Goal: Find specific page/section: Find specific page/section

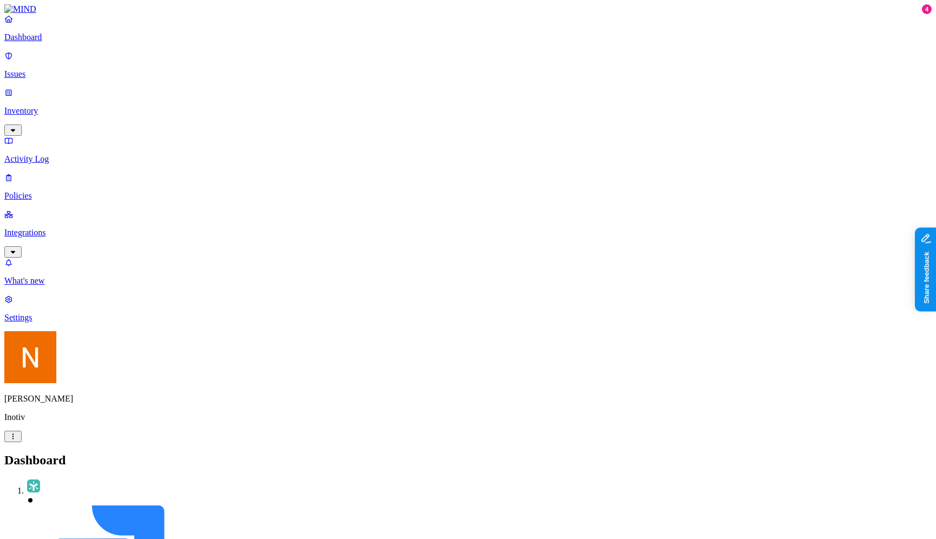
click at [74, 228] on p "Integrations" at bounding box center [467, 233] width 927 height 10
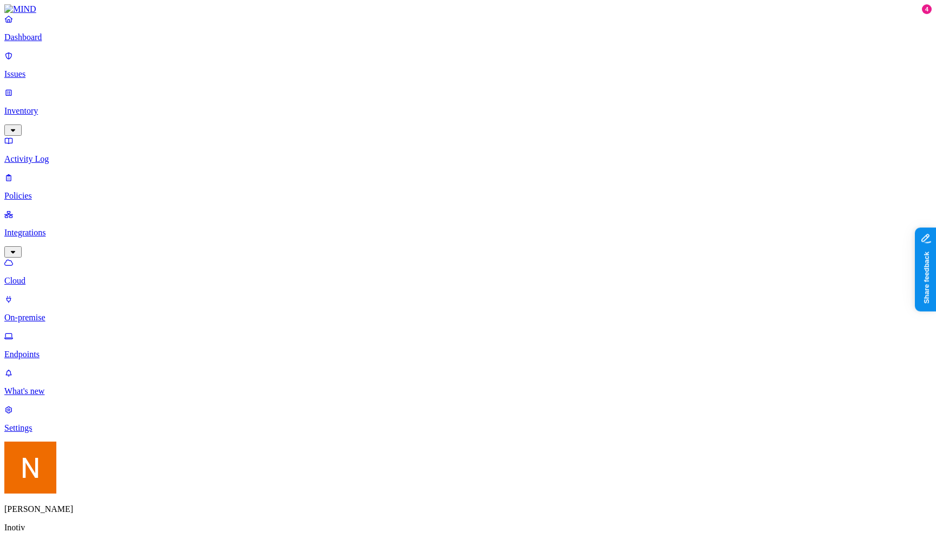
click at [58, 350] on p "Endpoints" at bounding box center [467, 355] width 927 height 10
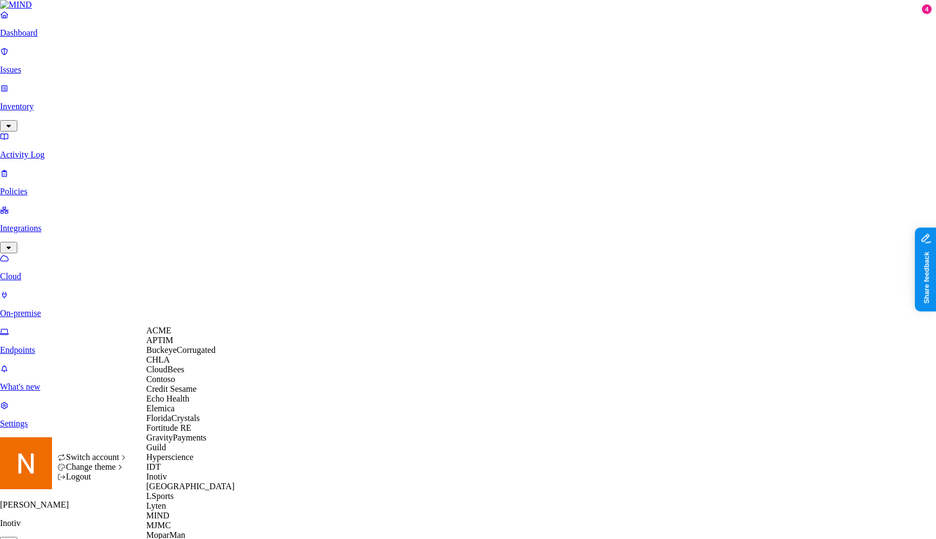
scroll to position [344, 0]
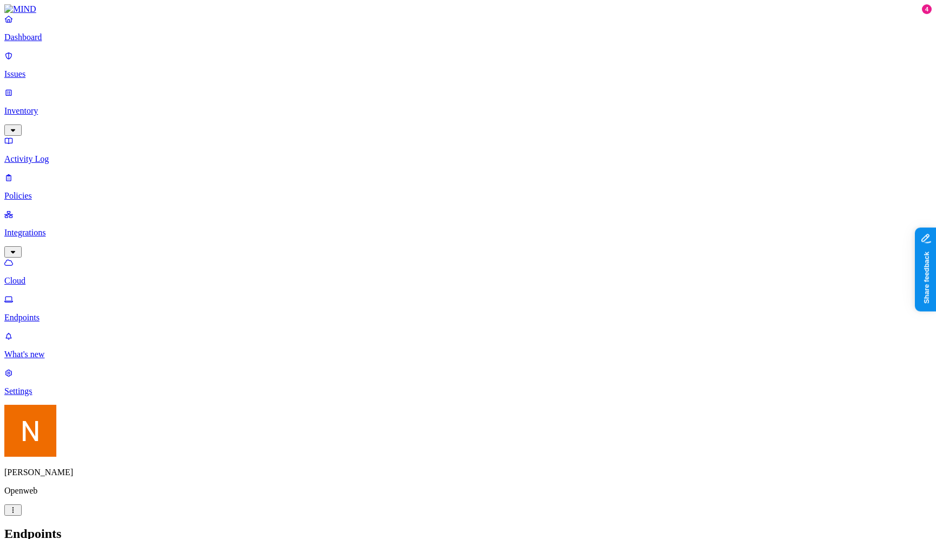
scroll to position [224, 0]
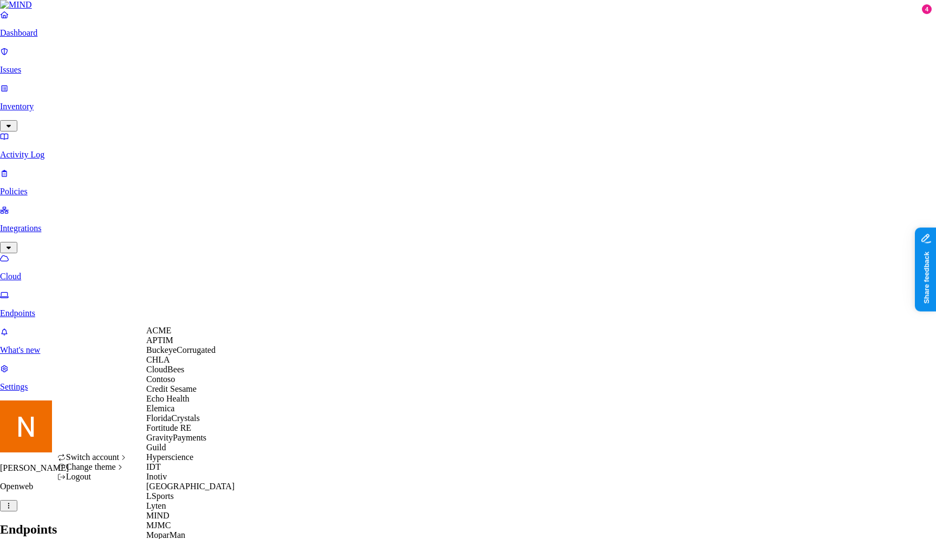
scroll to position [557, 0]
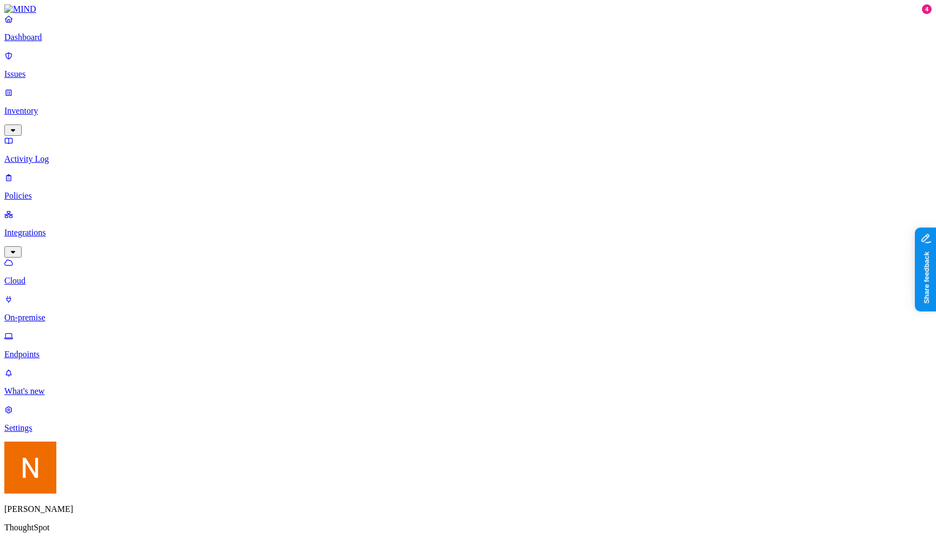
scroll to position [224, 0]
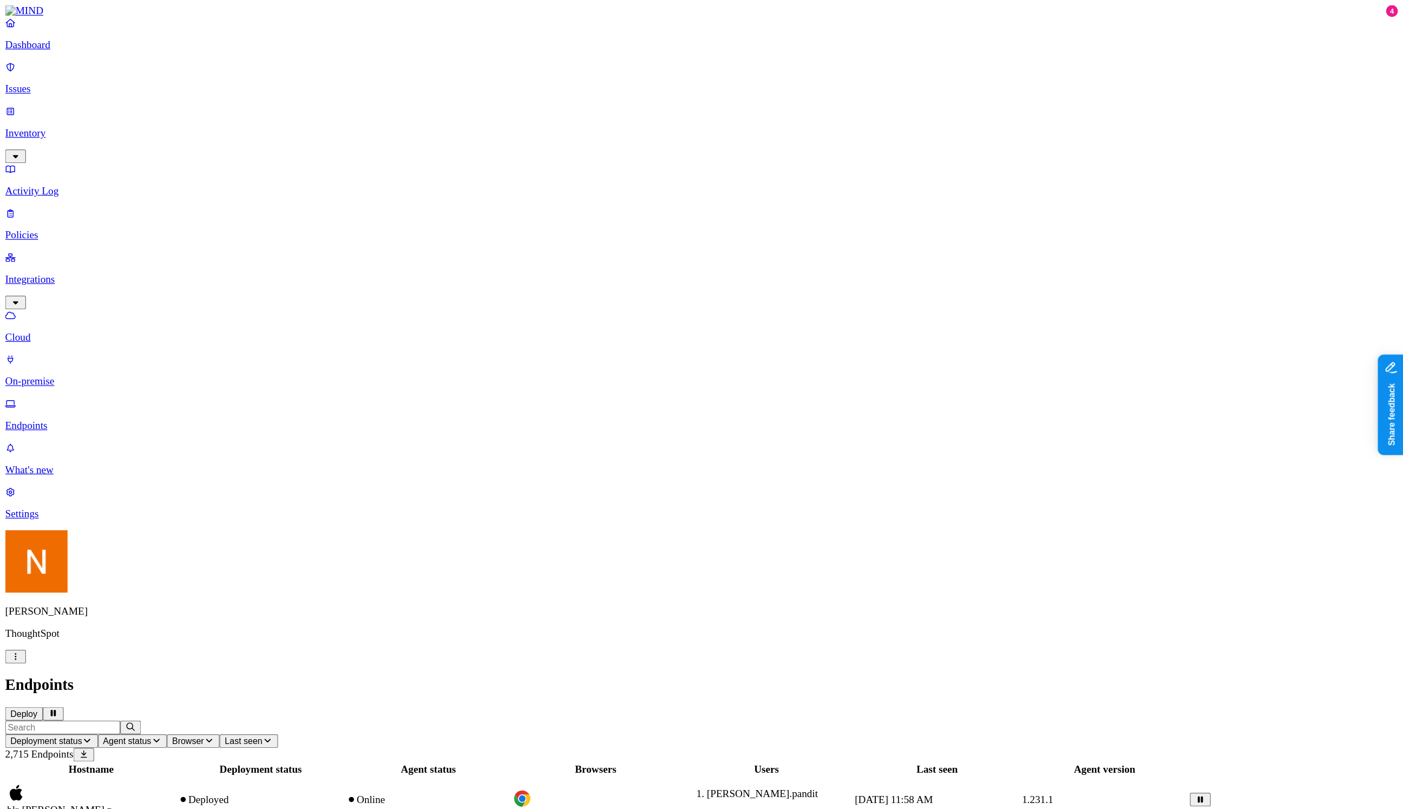
scroll to position [35, 0]
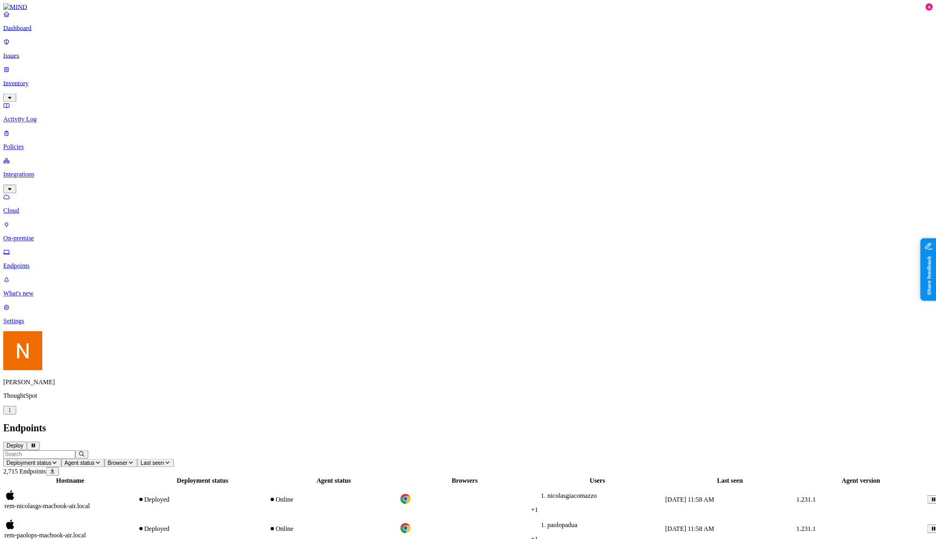
scroll to position [0, 0]
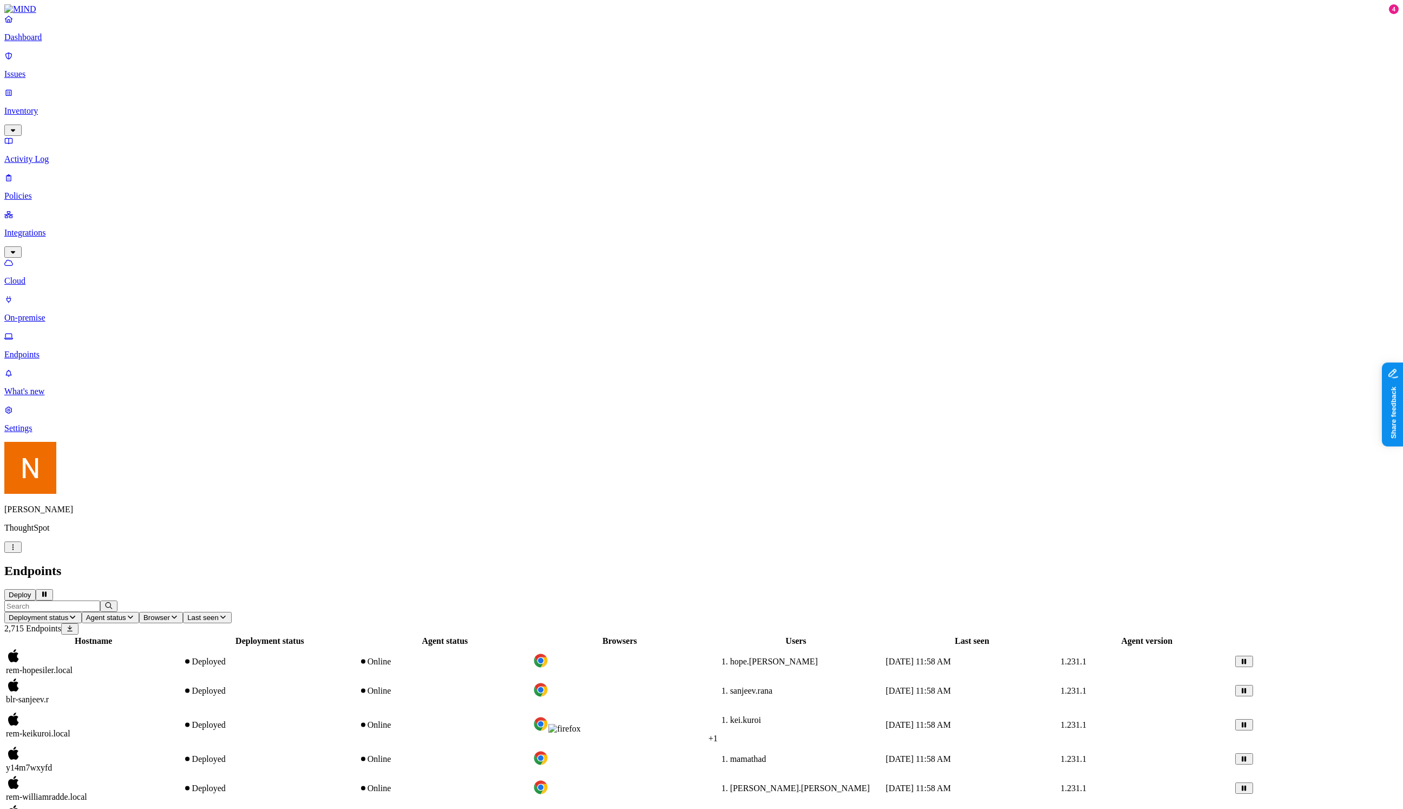
click at [492, 539] on div "Endpoints Deploy" at bounding box center [701, 582] width 1395 height 37
click at [87, 433] on nav "Dashboard Issues Inventory Activity Log Policies Integrations Cloud On-premise …" at bounding box center [701, 223] width 1395 height 419
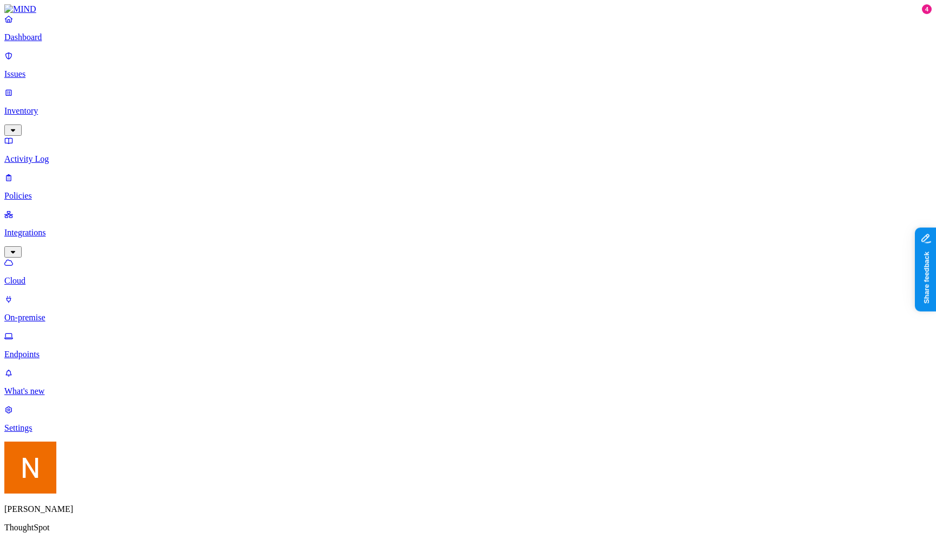
scroll to position [224, 0]
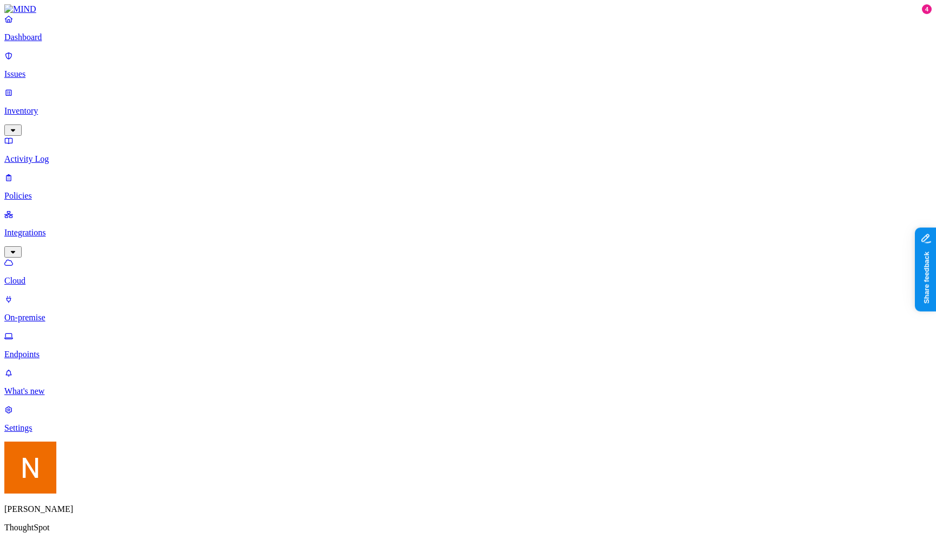
click at [17, 539] on icon "button" at bounding box center [13, 547] width 9 height 7
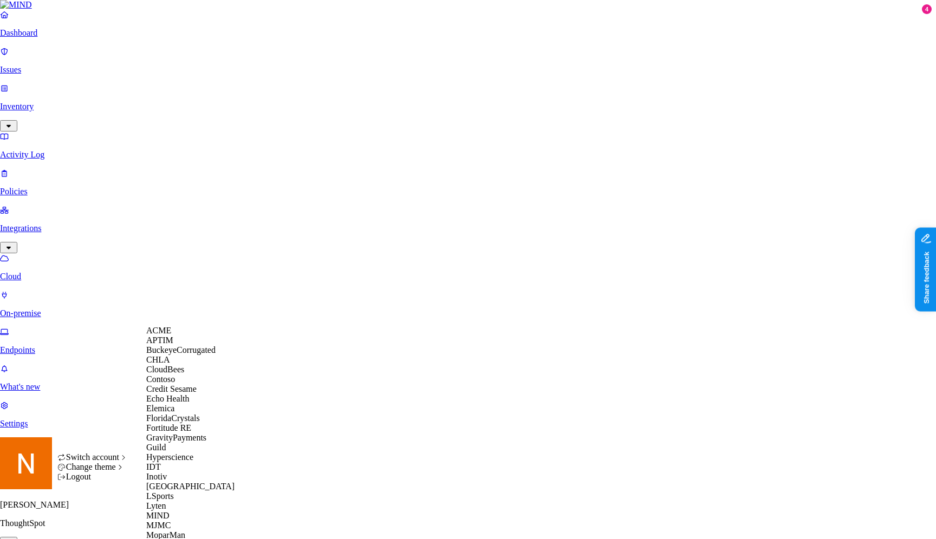
click at [208, 336] on div "ACME" at bounding box center [198, 331] width 105 height 10
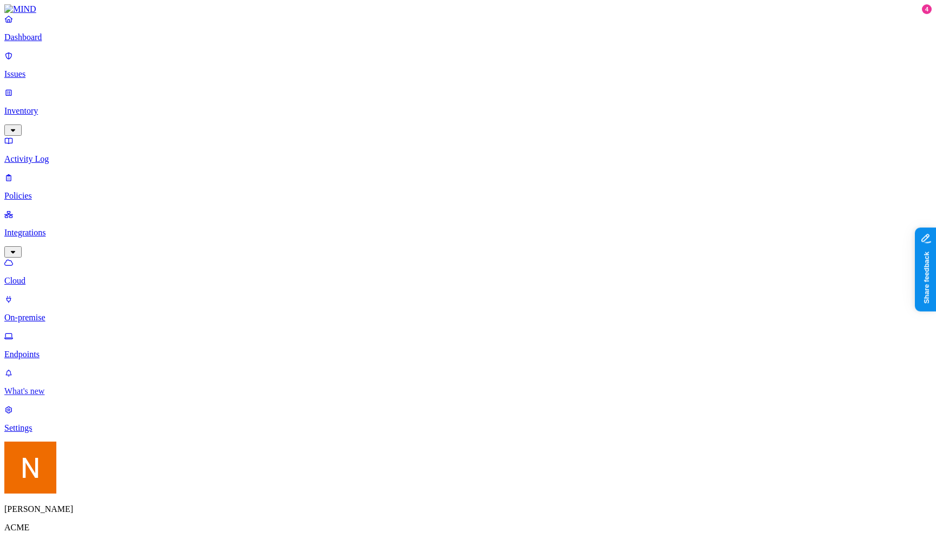
click at [22, 396] on link "What's new" at bounding box center [467, 382] width 927 height 28
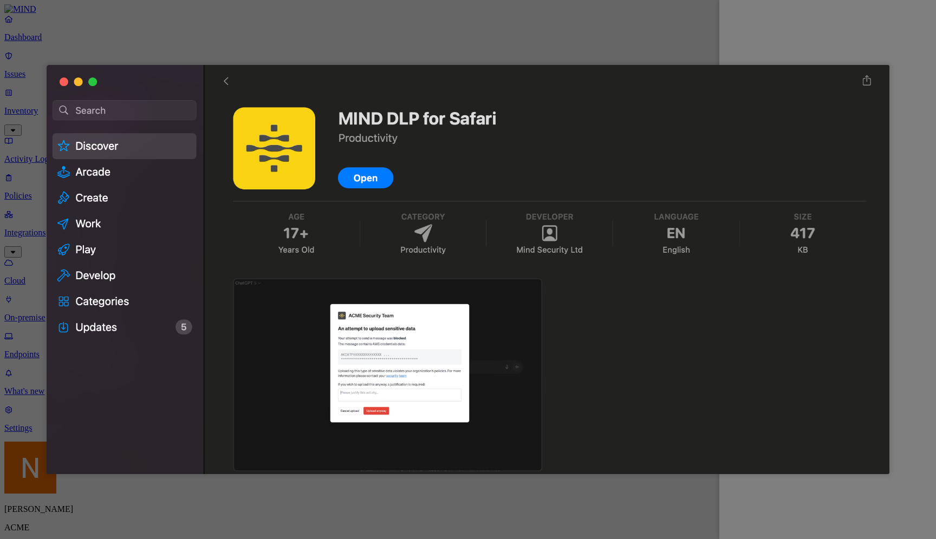
click at [669, 525] on div at bounding box center [468, 269] width 936 height 539
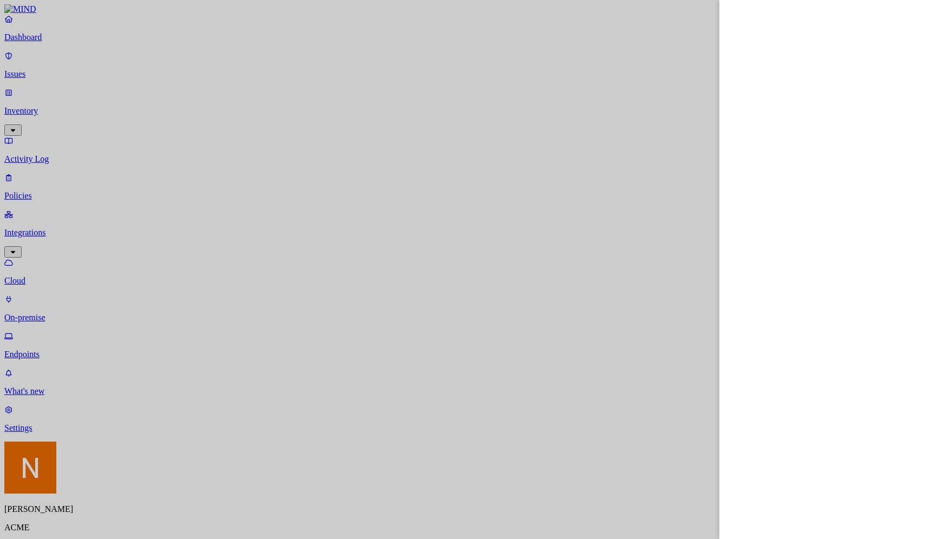
click at [665, 435] on div at bounding box center [468, 269] width 936 height 539
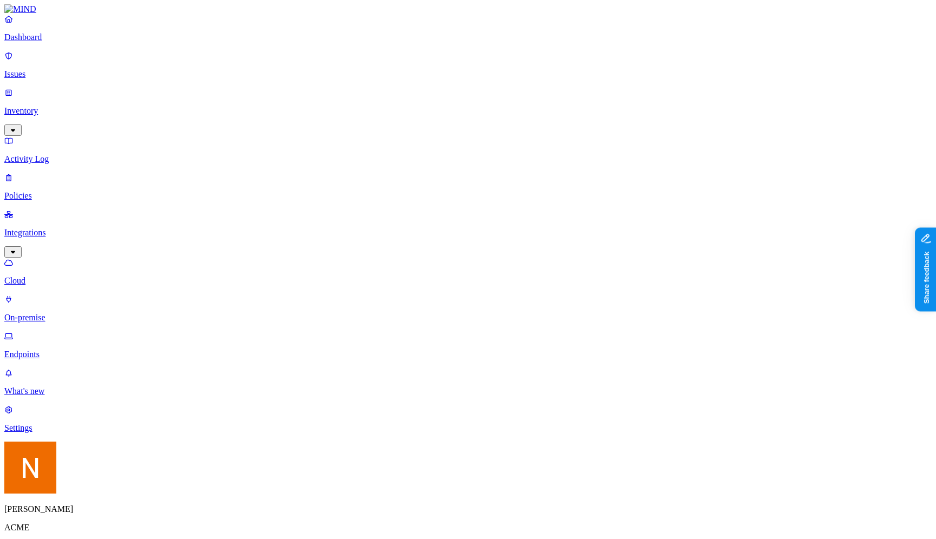
click at [69, 106] on p "Inventory" at bounding box center [467, 111] width 927 height 10
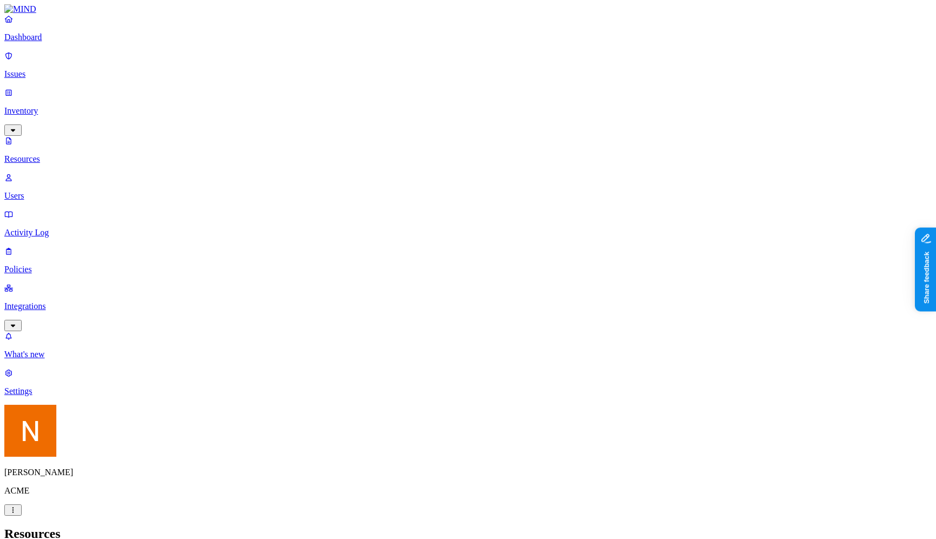
copy h3 "CarLicense4892750120230507081905562"
type input "CarLicense4892750120230507081905562"
click at [96, 359] on p "What's new" at bounding box center [467, 355] width 927 height 10
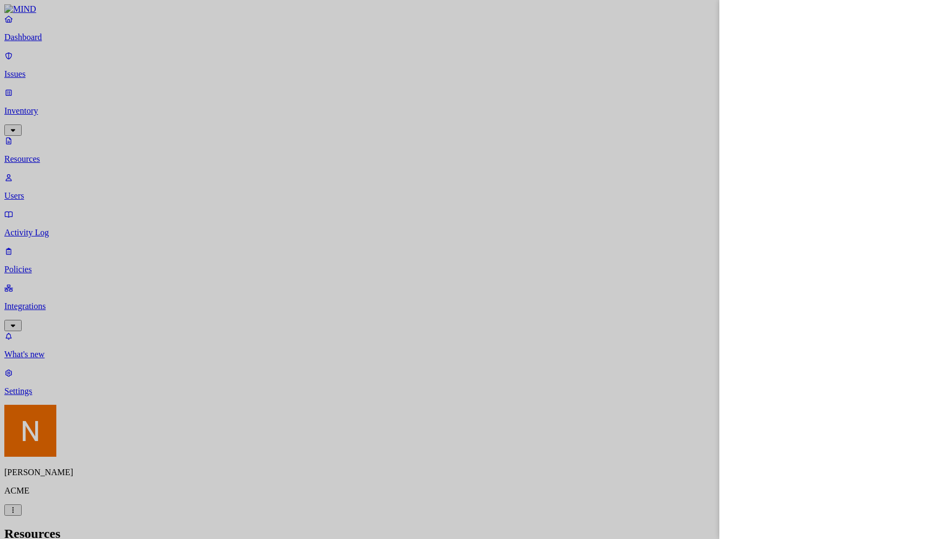
click at [642, 323] on div at bounding box center [468, 269] width 936 height 539
